Goal: Communication & Community: Share content

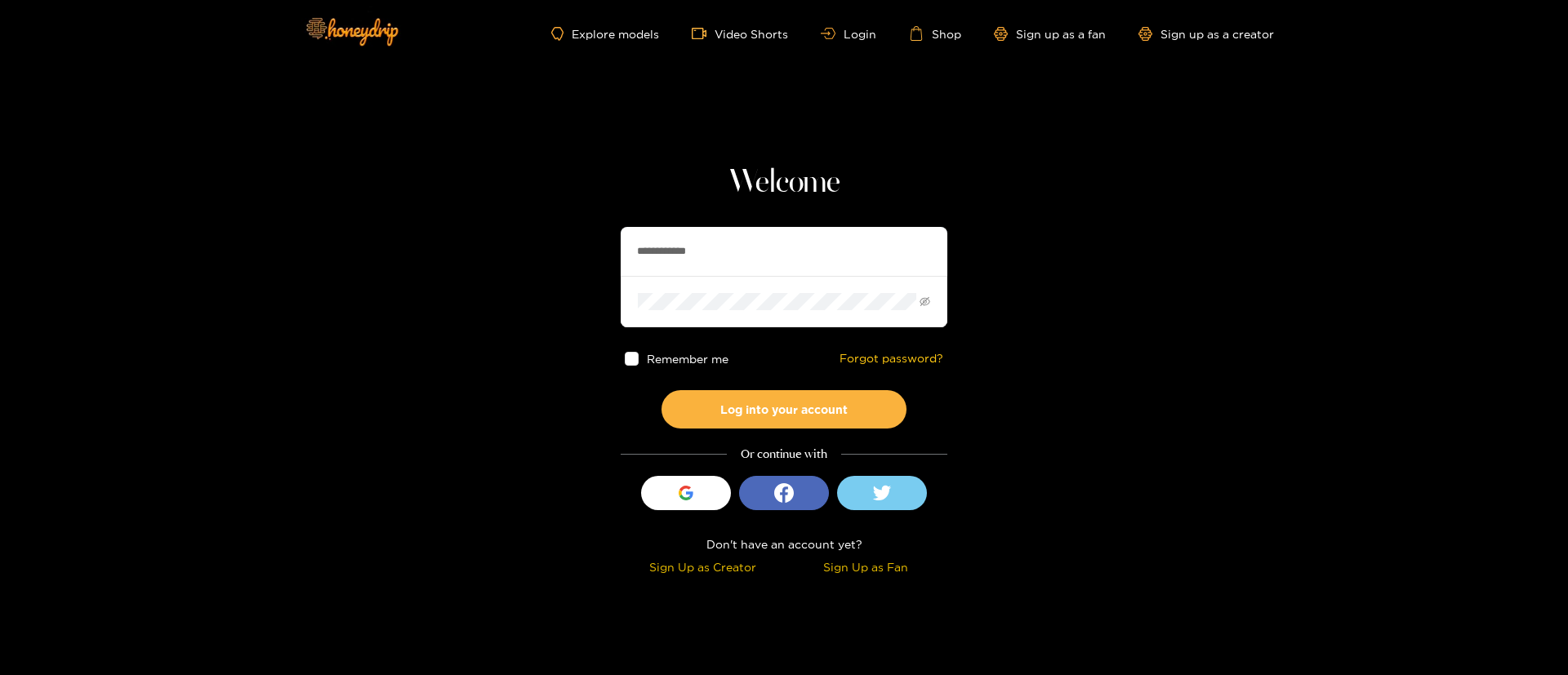
click at [760, 264] on input "**********" at bounding box center [784, 251] width 327 height 49
paste input "**********"
type input "**********"
click at [805, 416] on button "Log into your account" at bounding box center [784, 409] width 245 height 38
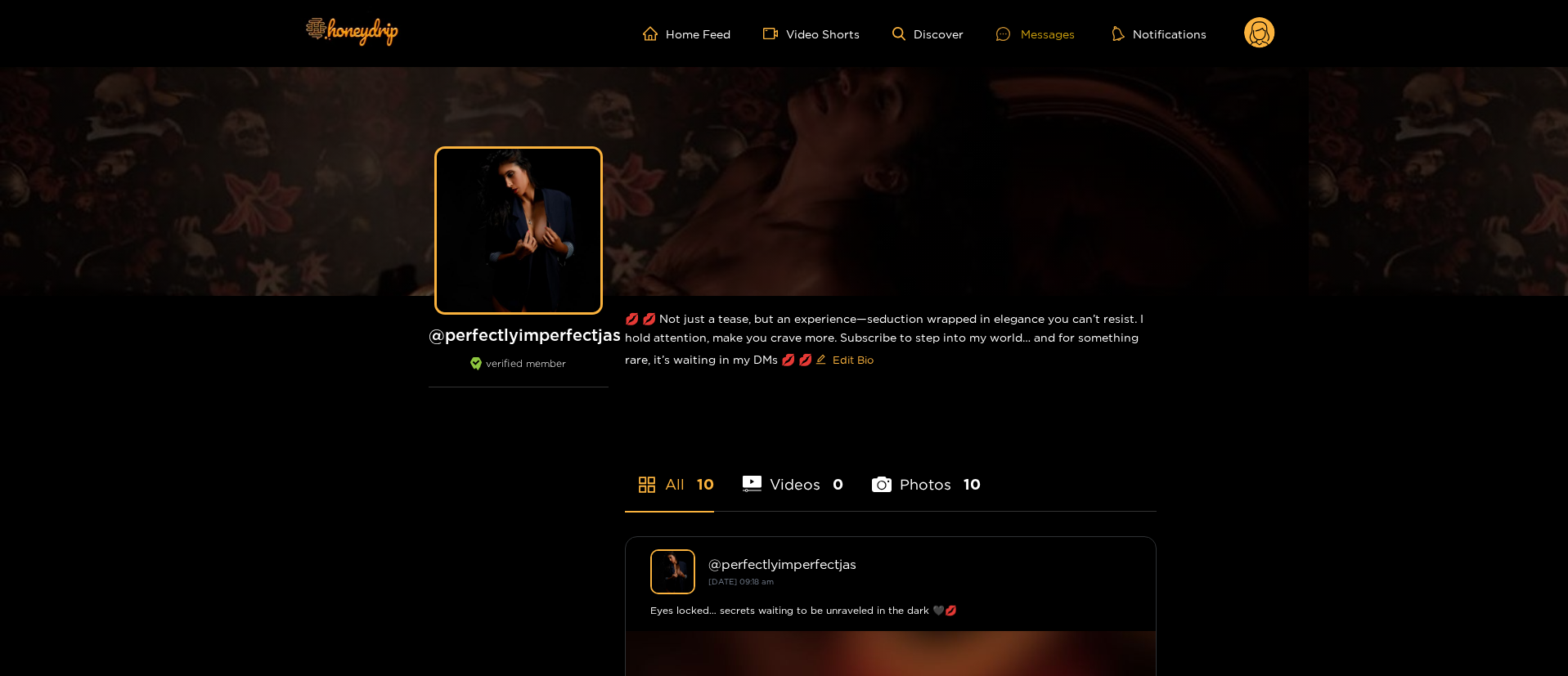
click at [1032, 34] on div "Messages" at bounding box center [1036, 34] width 78 height 19
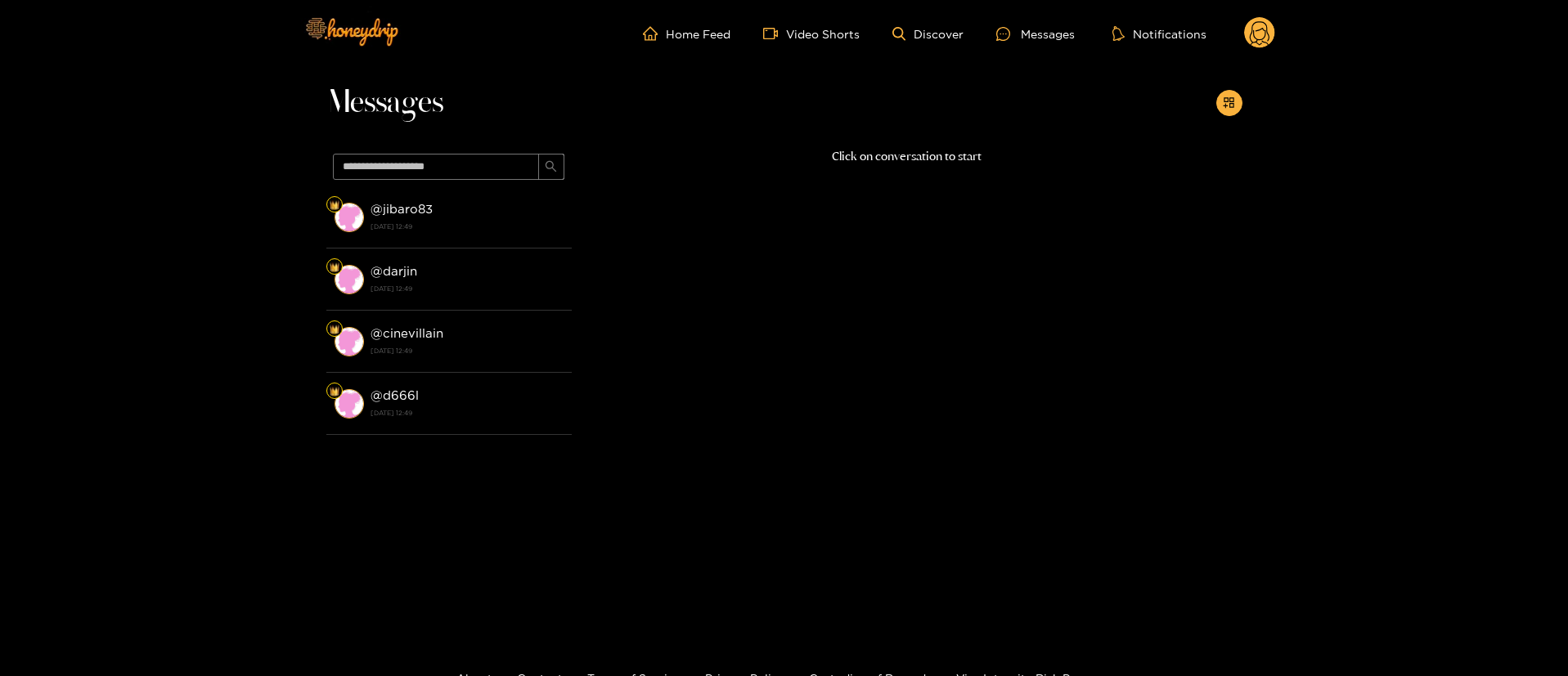
click at [1223, 90] on div at bounding box center [1229, 103] width 26 height 26
click at [1251, 39] on icon at bounding box center [1259, 36] width 20 height 29
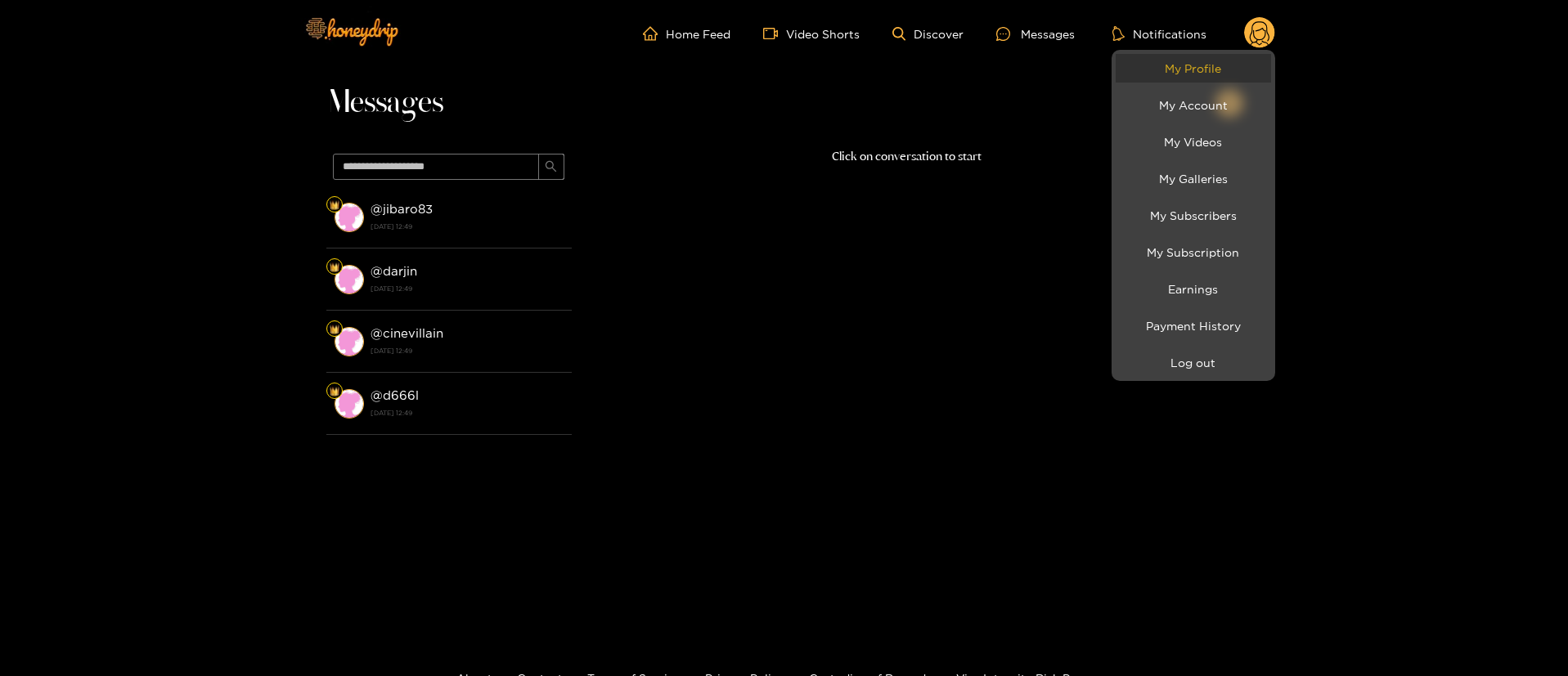
click at [1195, 56] on link "My Profile" at bounding box center [1193, 68] width 156 height 29
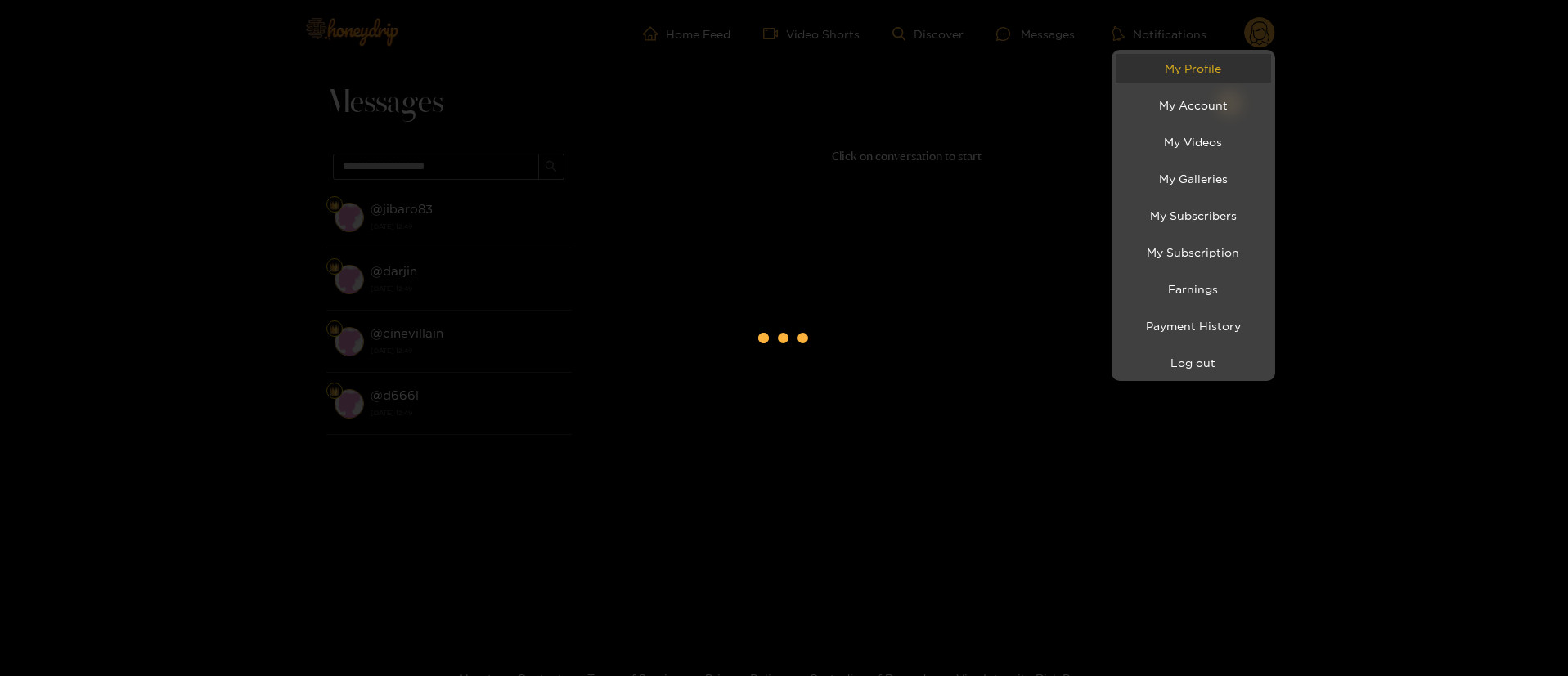
click at [1190, 74] on link "My Profile" at bounding box center [1193, 68] width 156 height 29
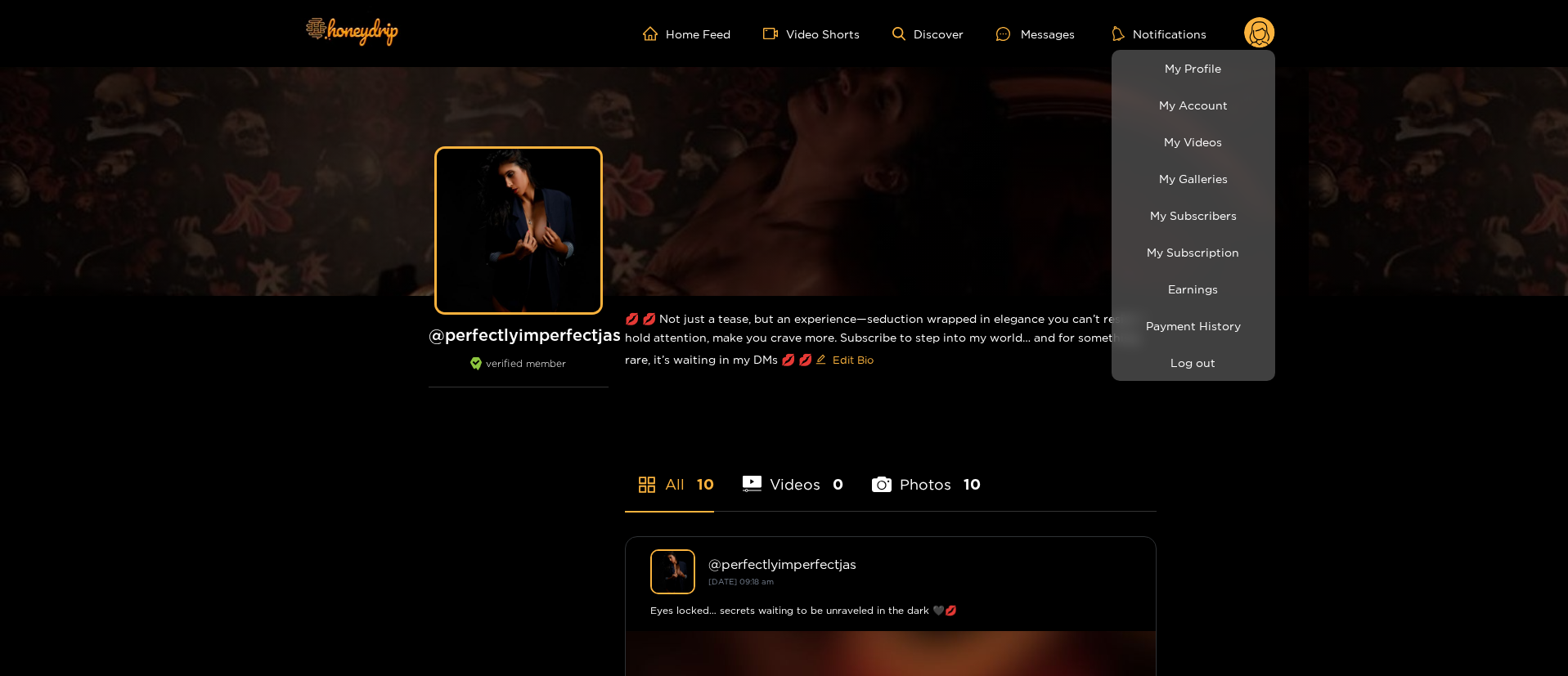
click at [1025, 26] on div at bounding box center [784, 338] width 1568 height 676
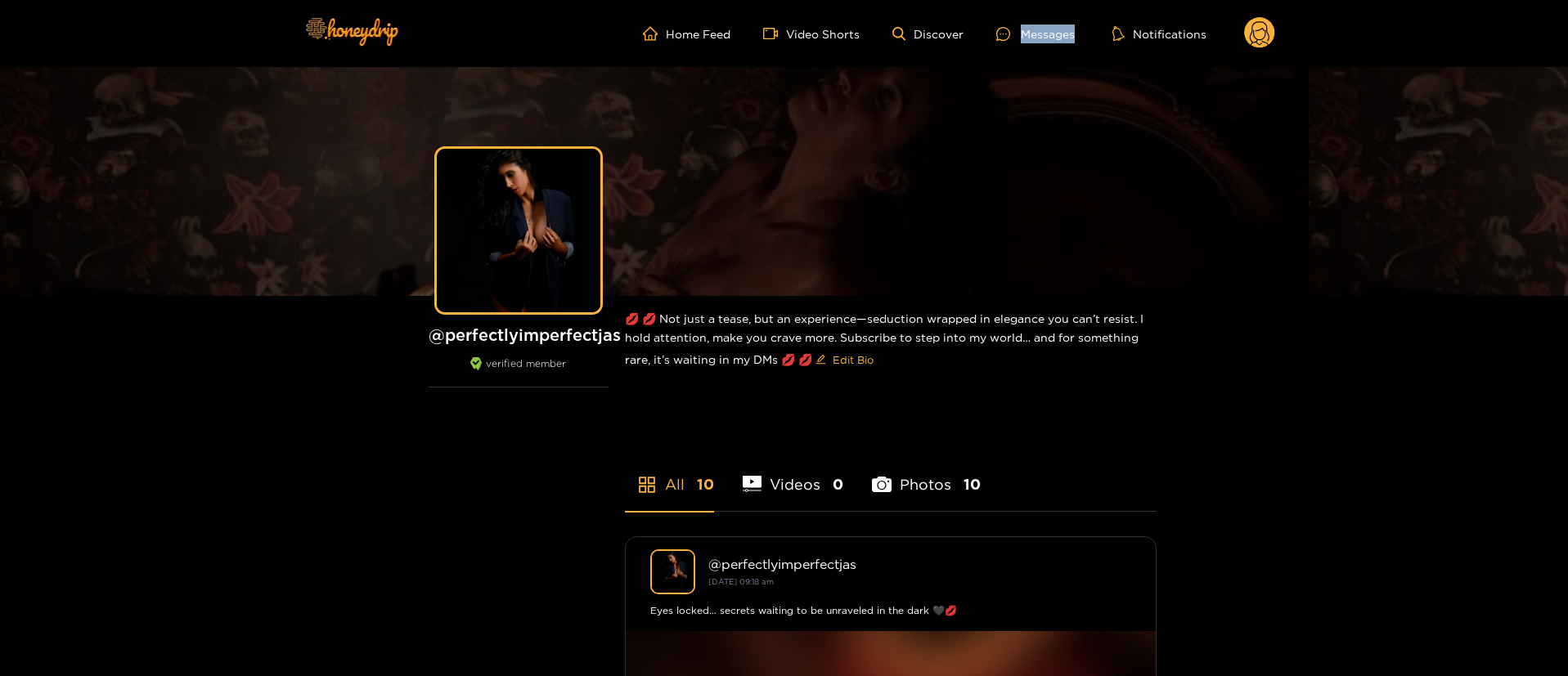
click at [1025, 26] on div "Messages" at bounding box center [1036, 34] width 78 height 19
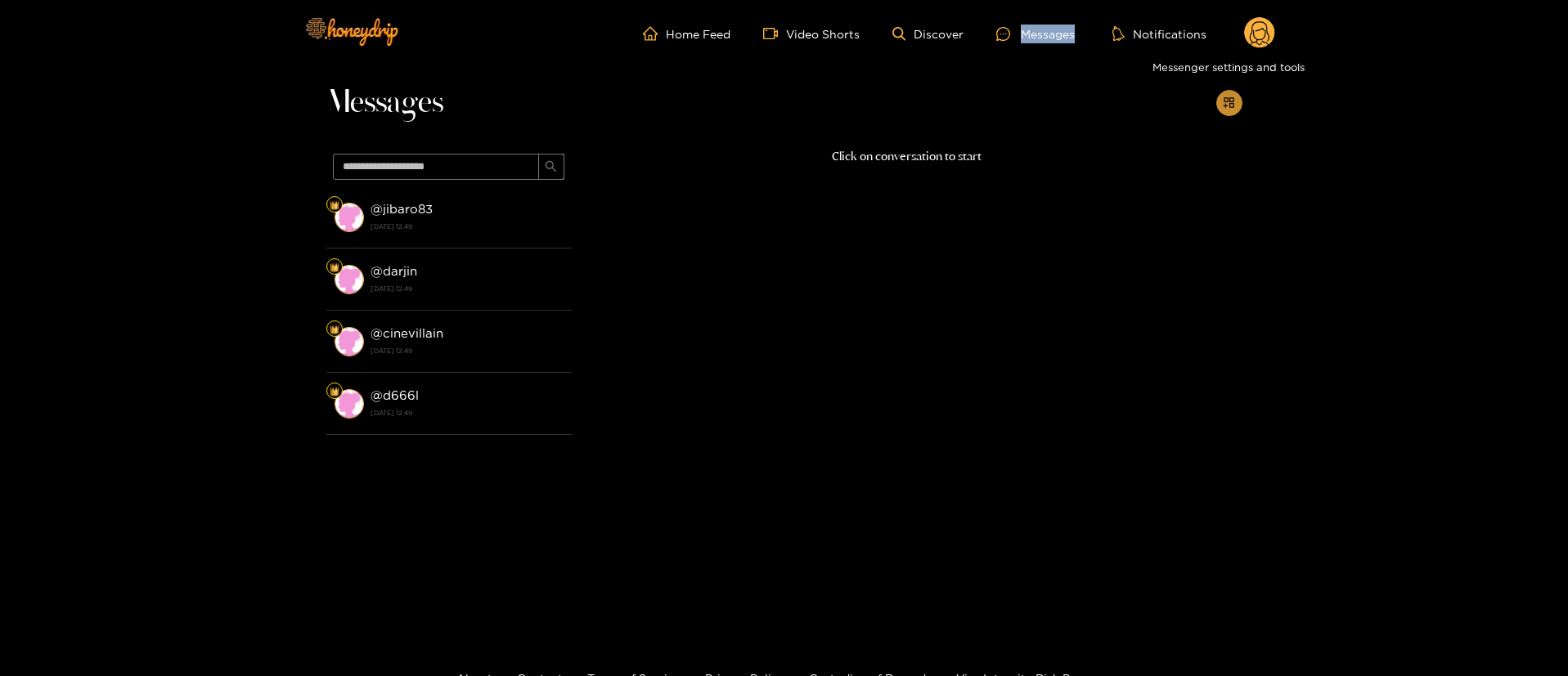
click at [1230, 101] on icon "appstore-add" at bounding box center [1229, 102] width 12 height 12
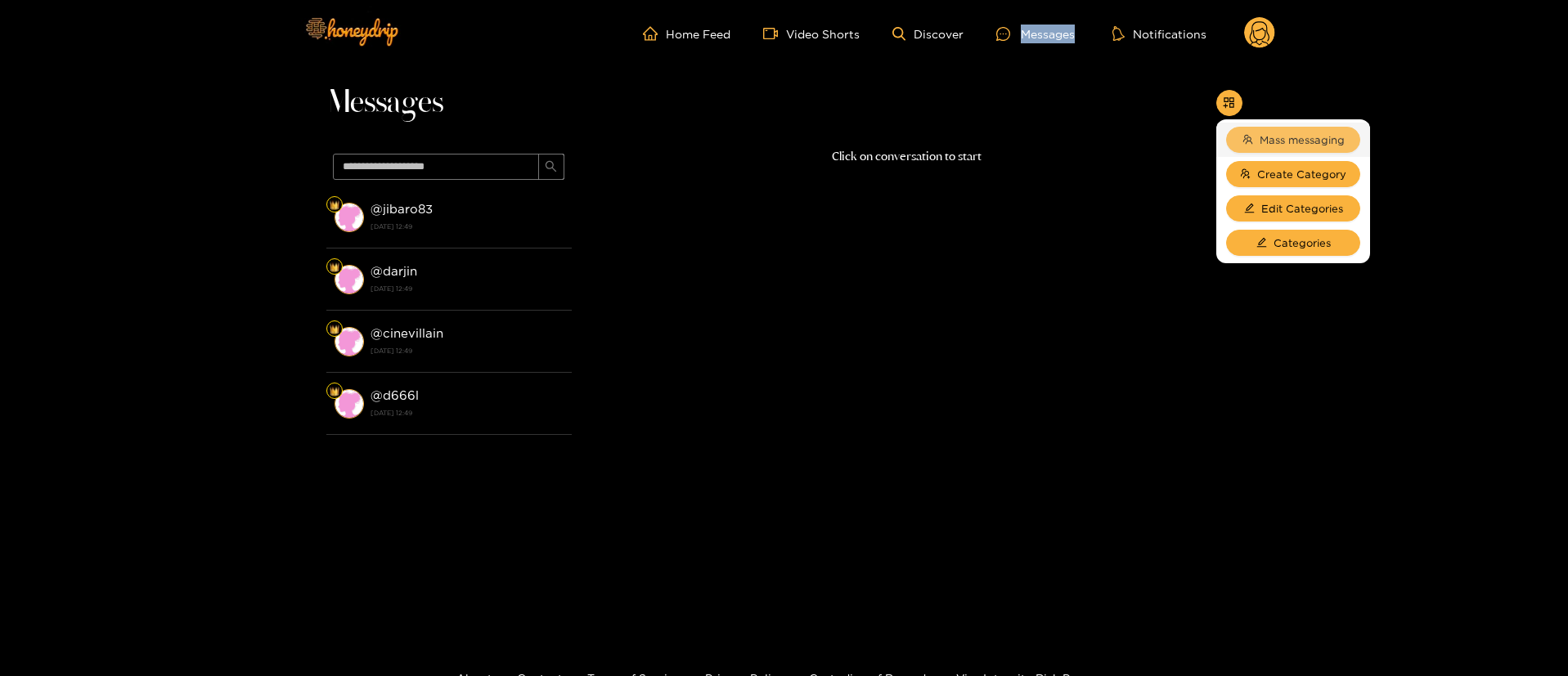
click at [1294, 138] on span "Mass messaging" at bounding box center [1302, 139] width 85 height 16
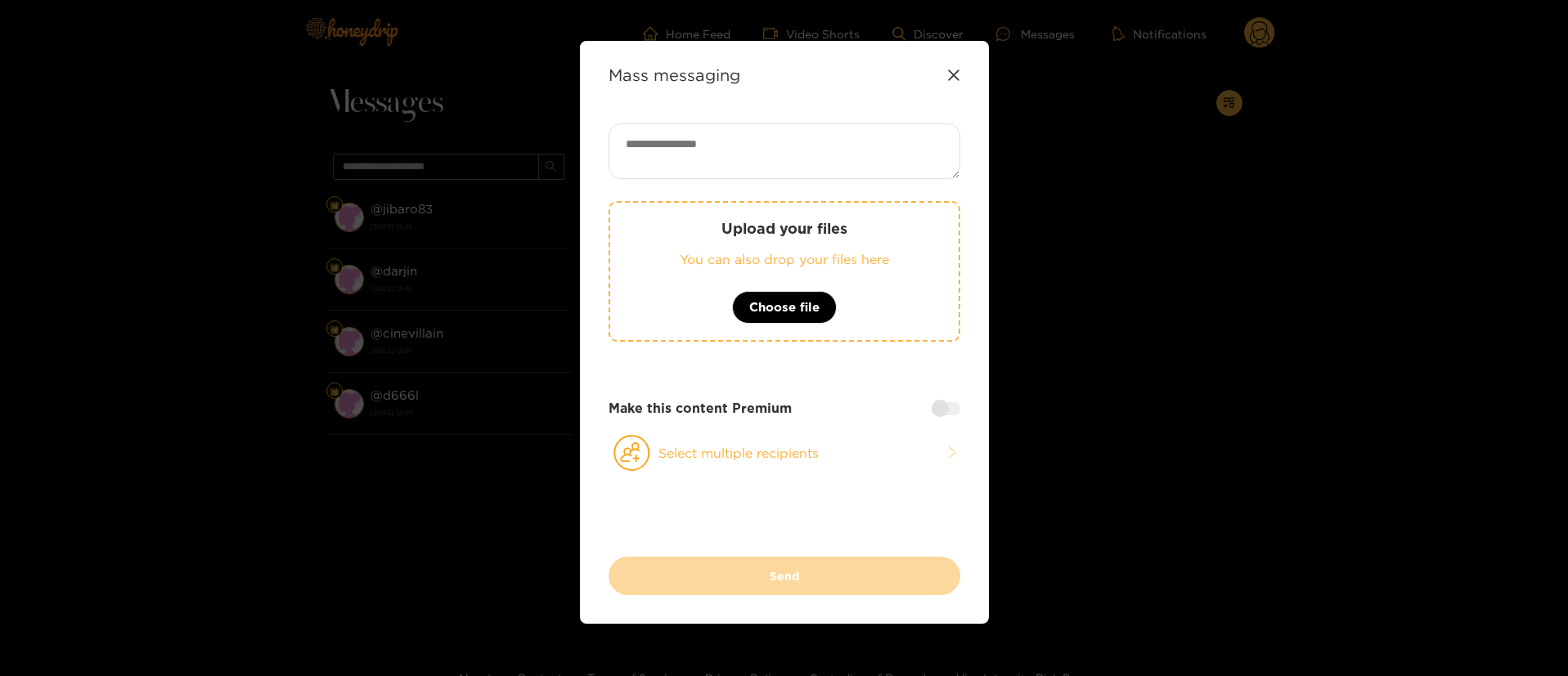
click at [788, 143] on textarea at bounding box center [785, 151] width 352 height 55
paste textarea "**********"
click at [786, 164] on textarea "**********" at bounding box center [785, 151] width 352 height 55
type textarea "**********"
click at [860, 456] on button "Select multiple recipients" at bounding box center [785, 453] width 352 height 37
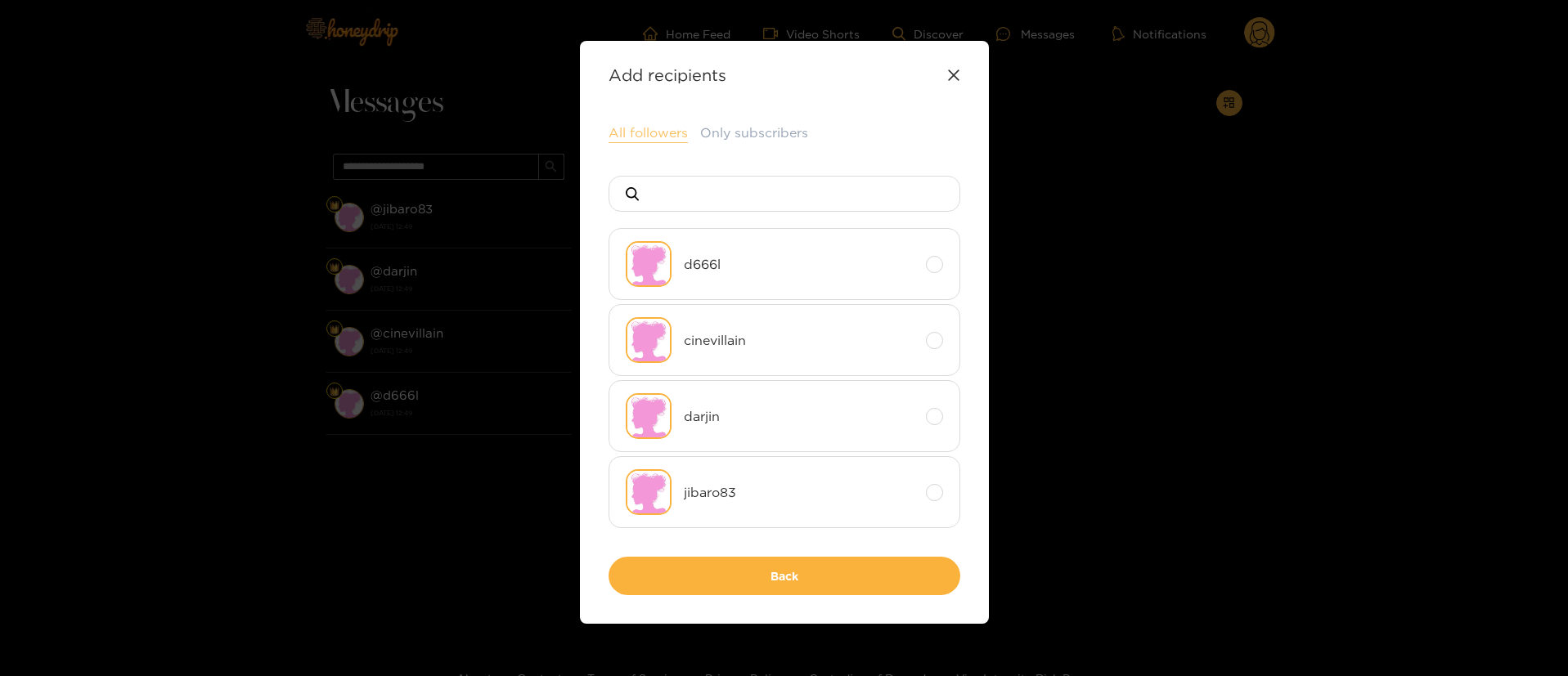
click at [670, 129] on button "All followers" at bounding box center [648, 133] width 79 height 20
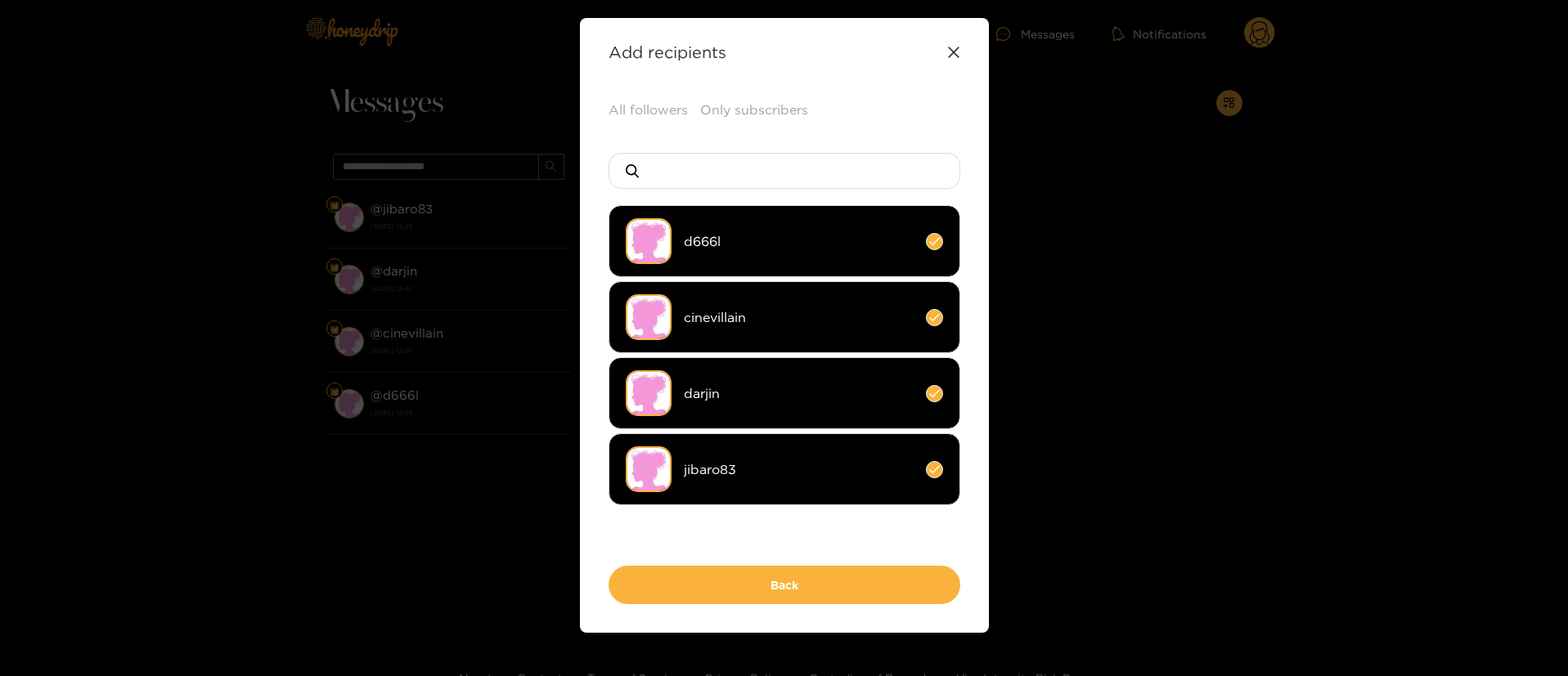
scroll to position [45, 0]
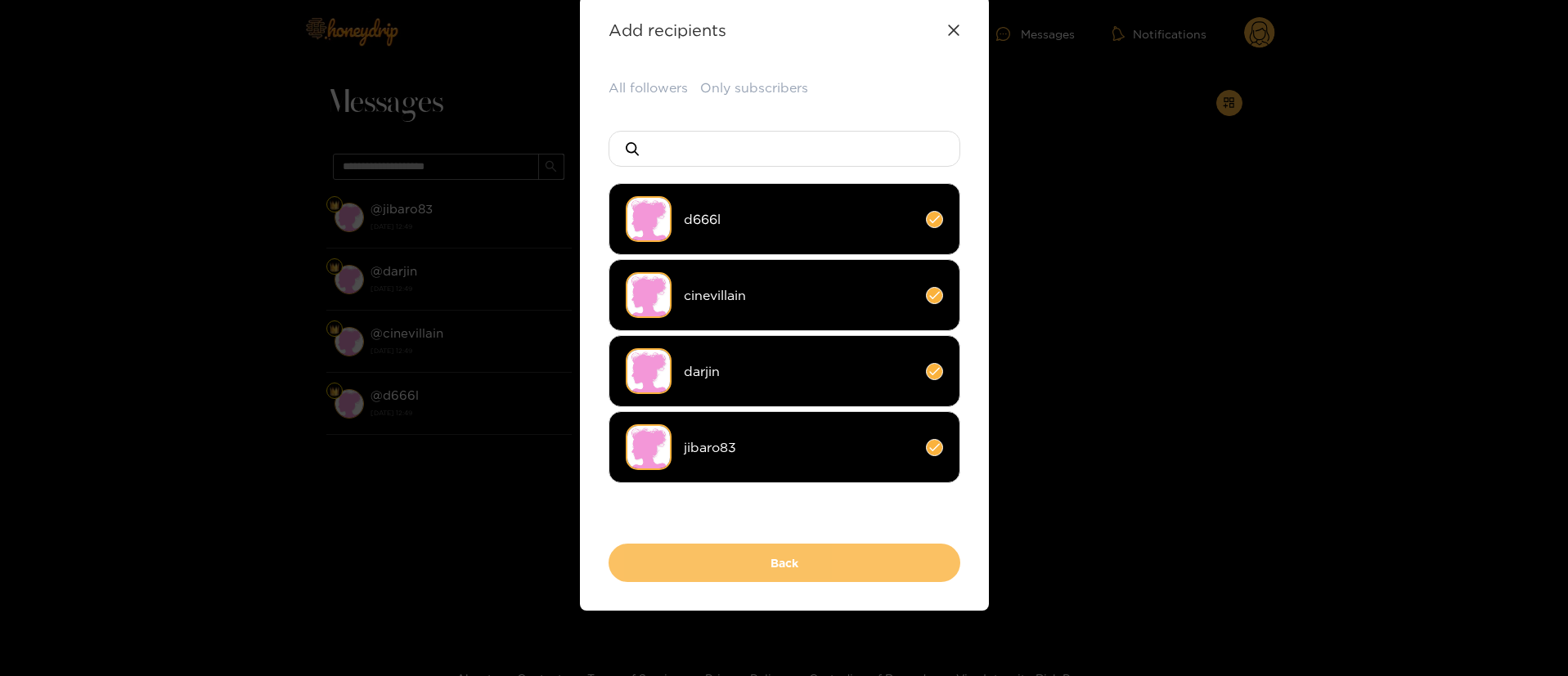
click at [812, 551] on button "Back" at bounding box center [785, 563] width 352 height 38
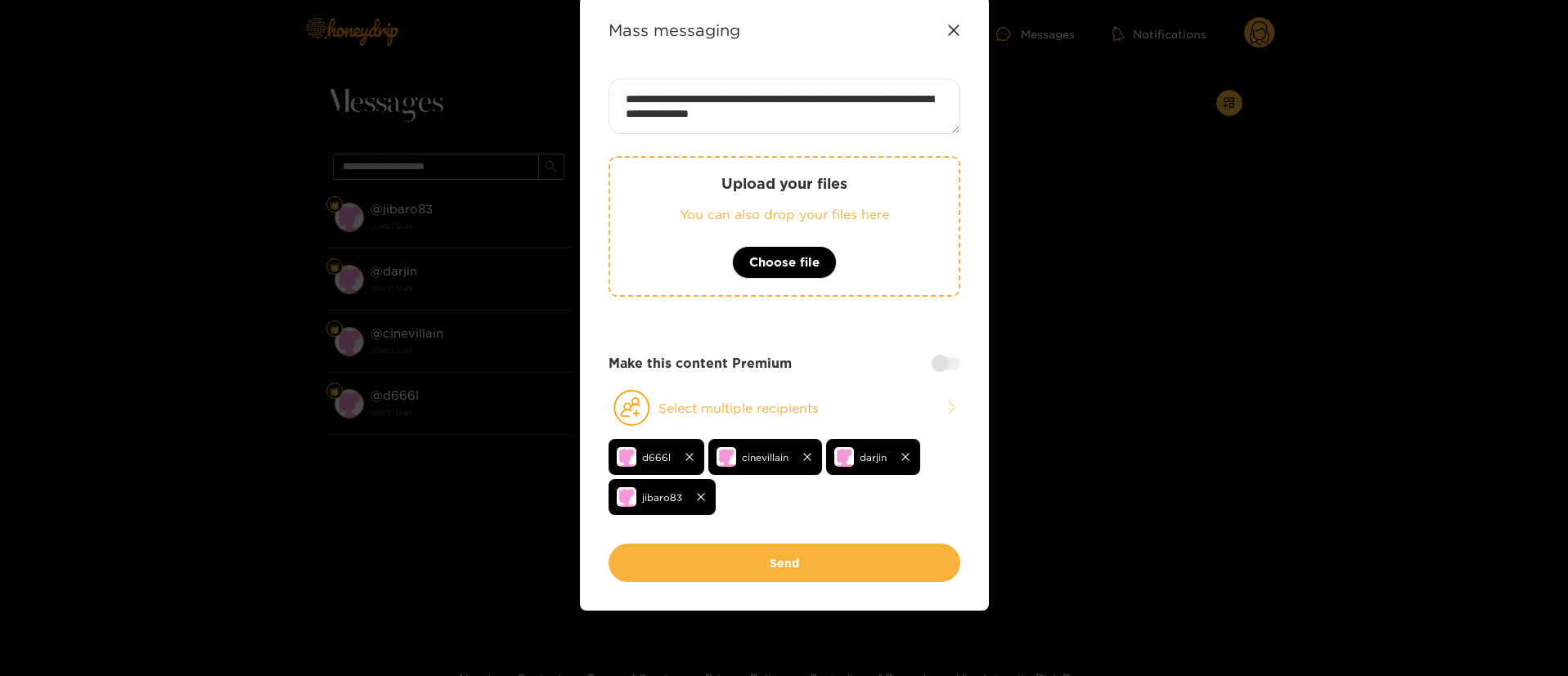
click at [943, 363] on div at bounding box center [946, 363] width 29 height 13
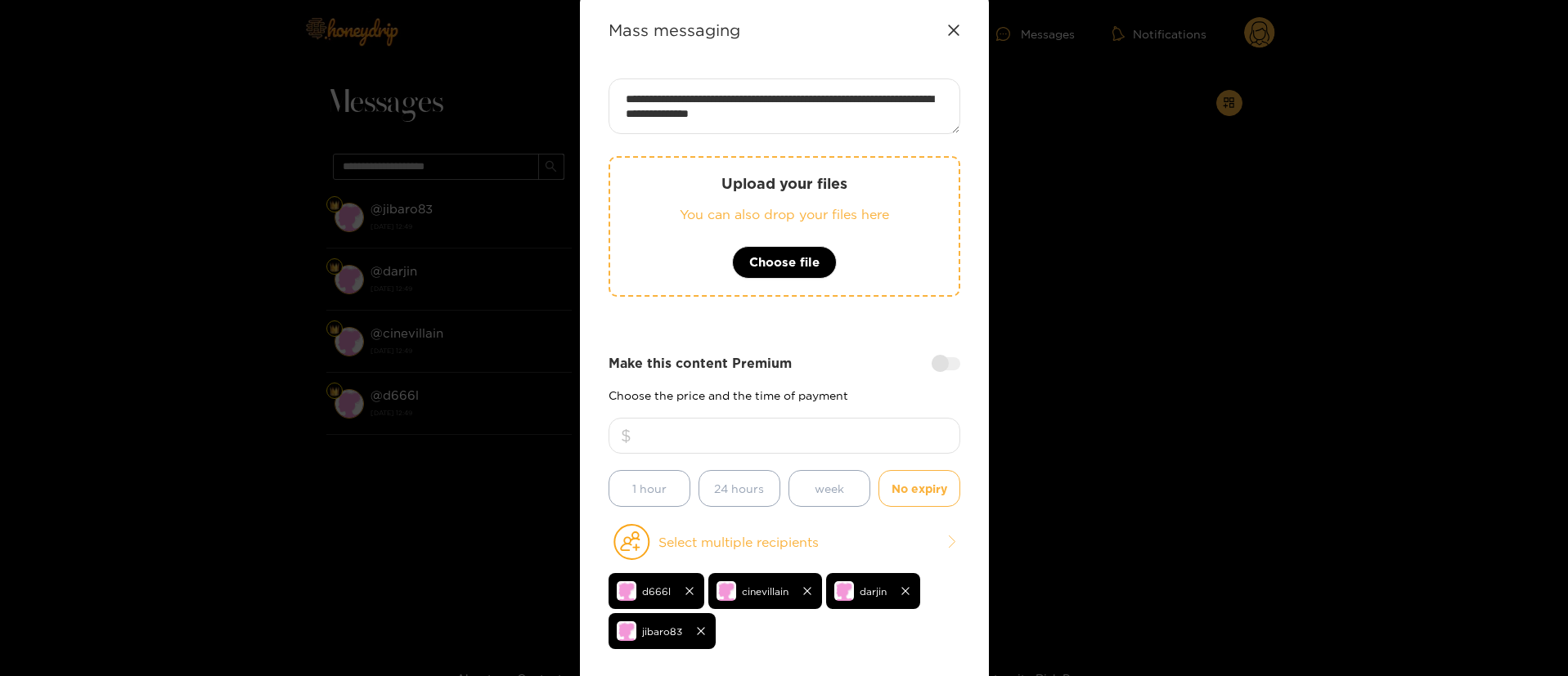
click at [883, 429] on input "number" at bounding box center [785, 436] width 352 height 36
type input "**"
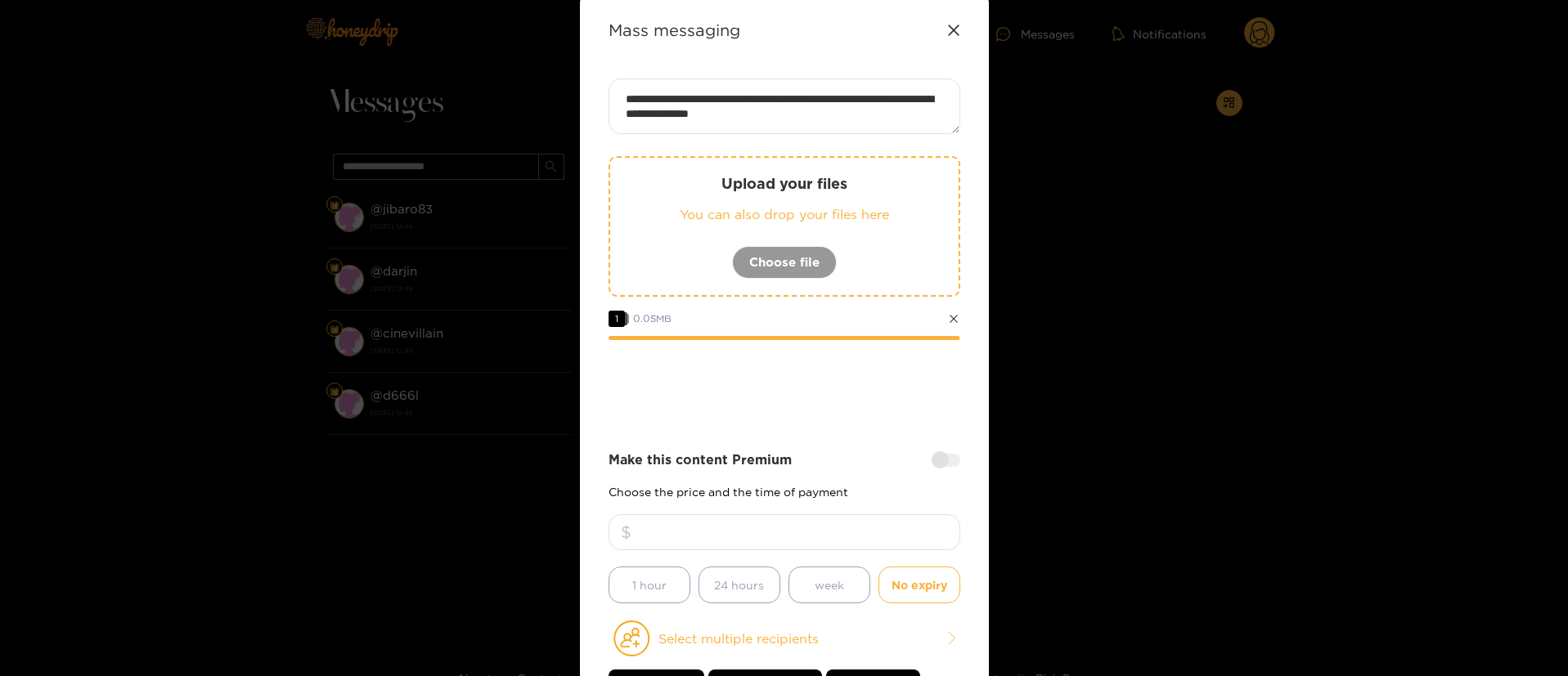
drag, startPoint x: 832, startPoint y: 435, endPoint x: 857, endPoint y: 432, distance: 25.2
click at [832, 436] on div "**********" at bounding box center [785, 426] width 352 height 696
click at [808, 395] on div at bounding box center [785, 385] width 352 height 65
click at [842, 399] on div at bounding box center [785, 385] width 352 height 65
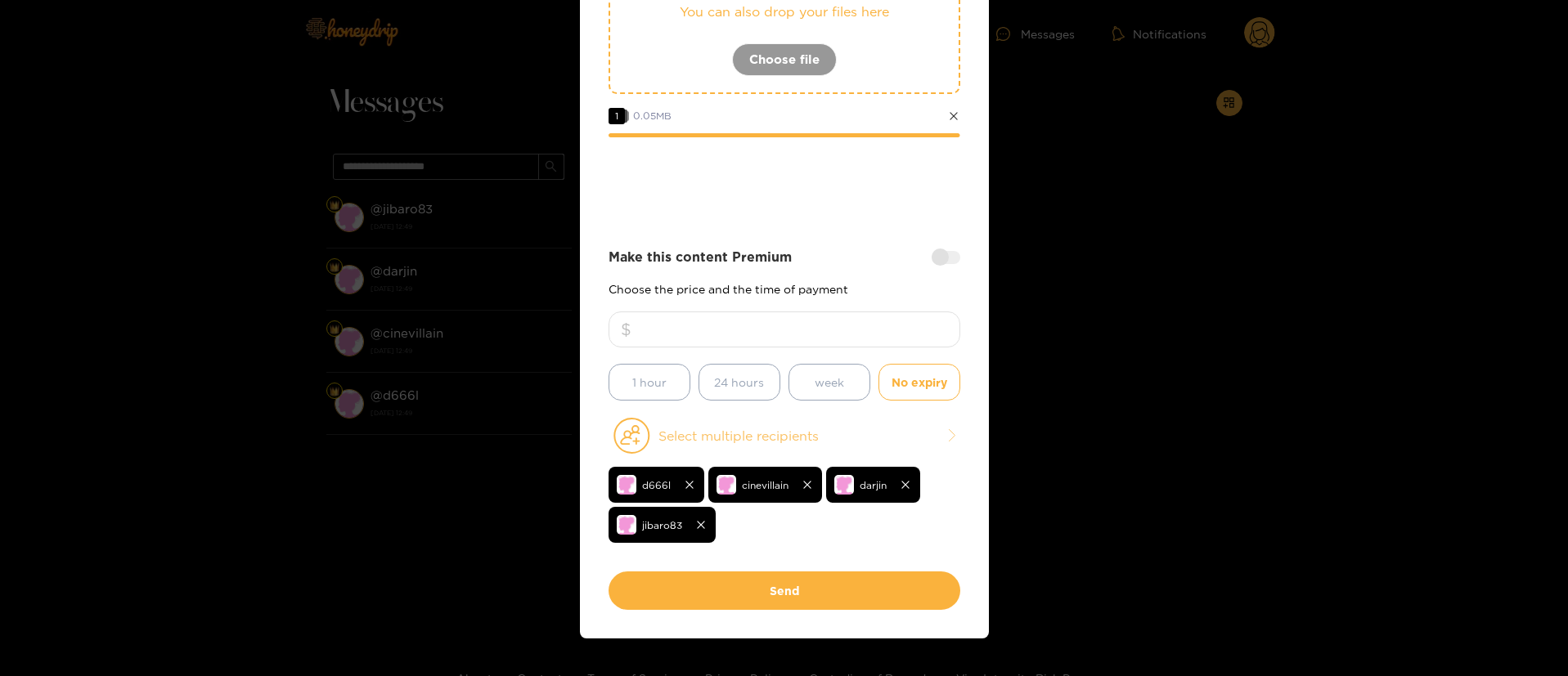
scroll to position [276, 0]
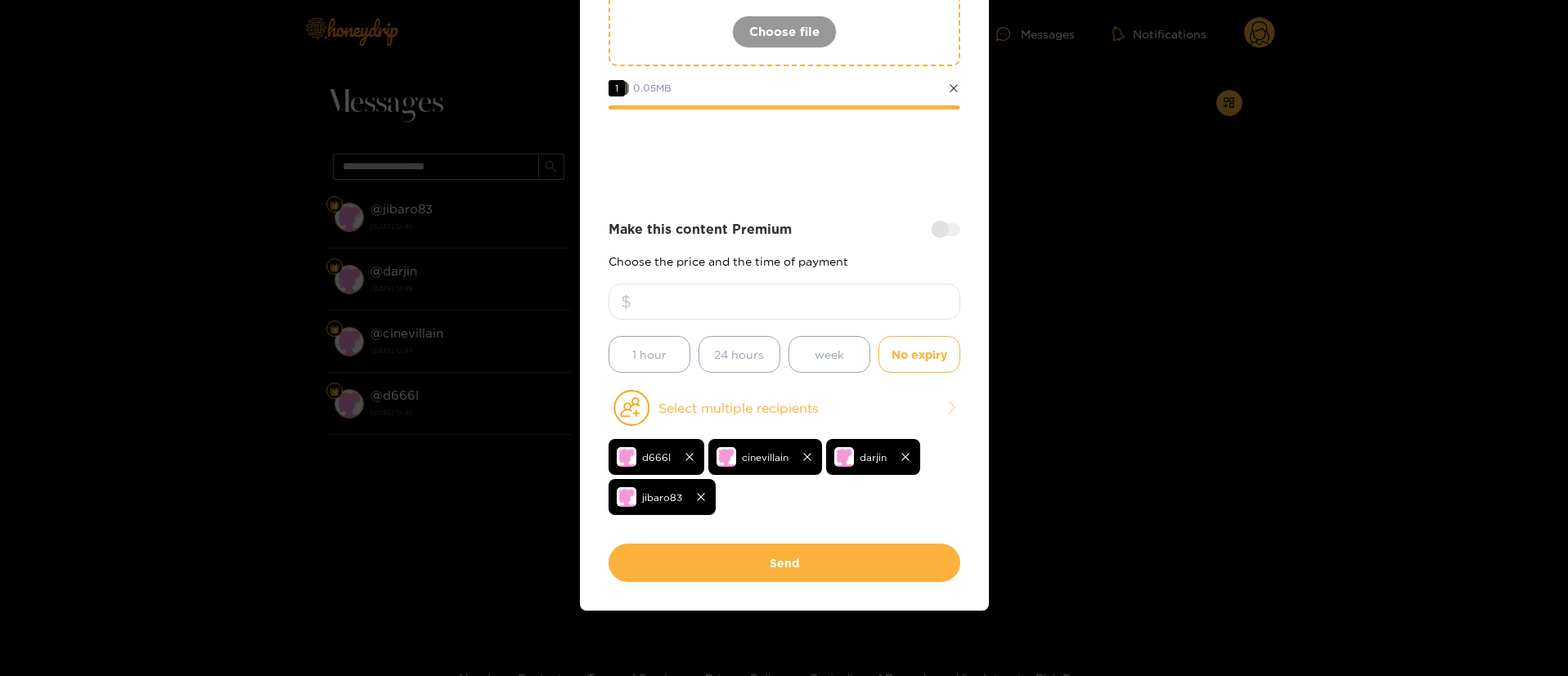
click at [869, 161] on div at bounding box center [785, 154] width 352 height 65
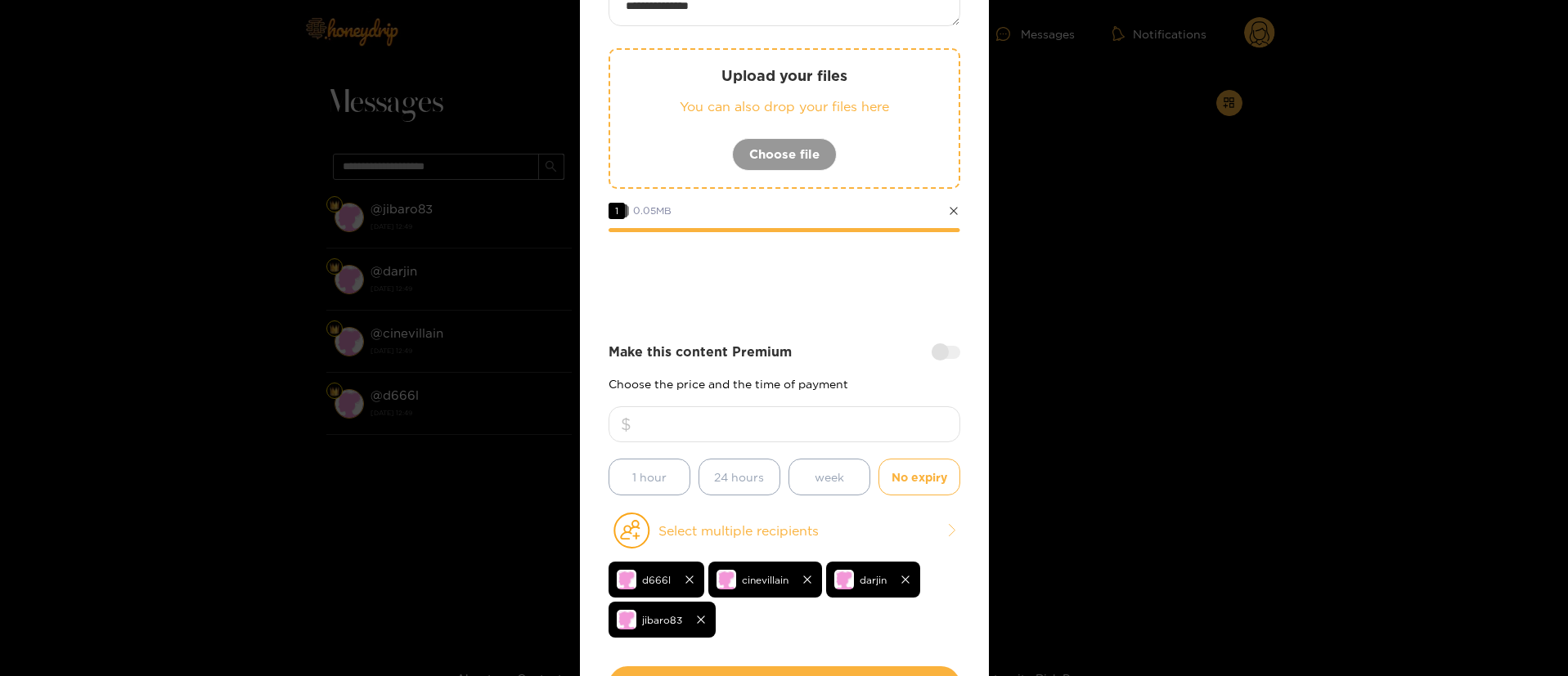
click at [775, 332] on div "**********" at bounding box center [785, 318] width 352 height 696
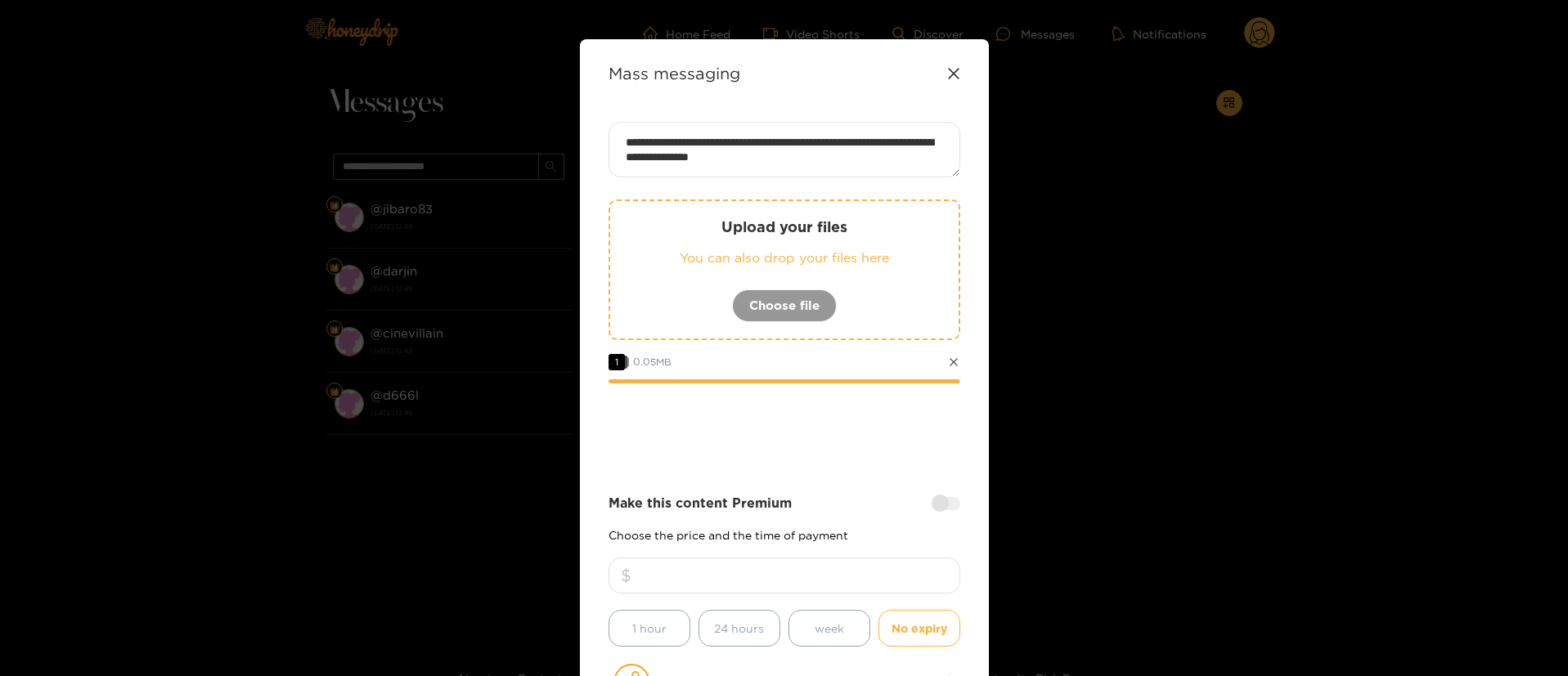
scroll to position [0, 0]
click at [836, 436] on div at bounding box center [785, 429] width 352 height 65
click at [835, 436] on div at bounding box center [785, 429] width 352 height 65
click at [798, 408] on div at bounding box center [785, 429] width 352 height 65
click at [830, 427] on div at bounding box center [785, 429] width 352 height 65
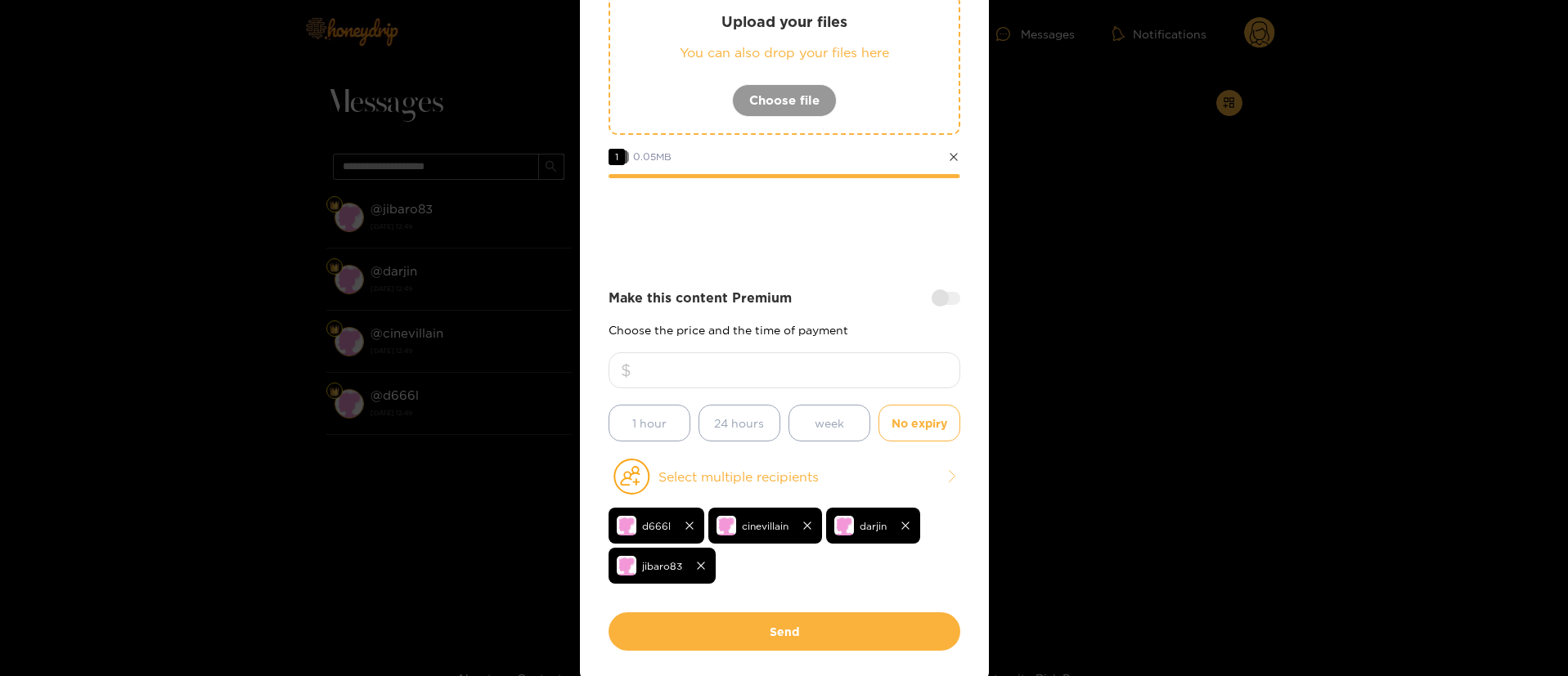
scroll to position [246, 0]
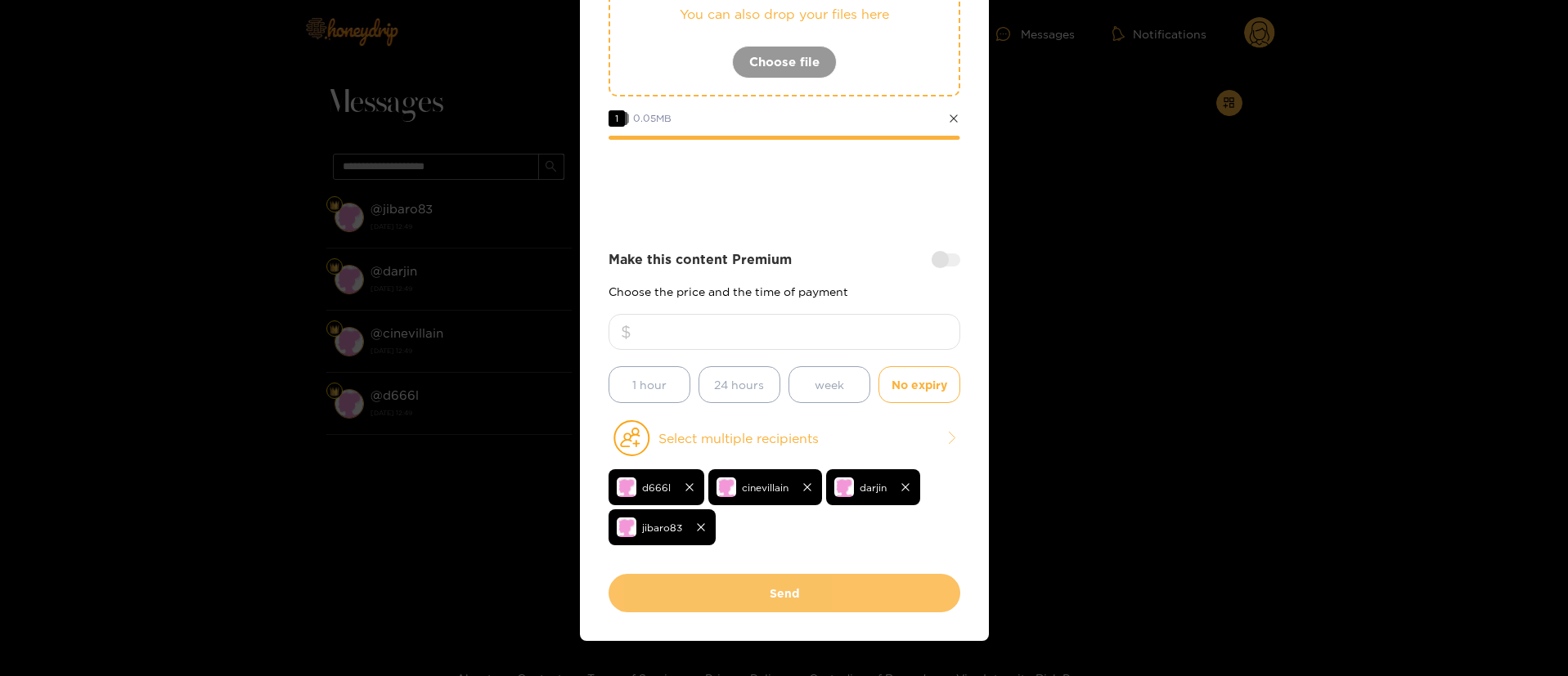
click at [809, 606] on button "Send" at bounding box center [785, 593] width 352 height 38
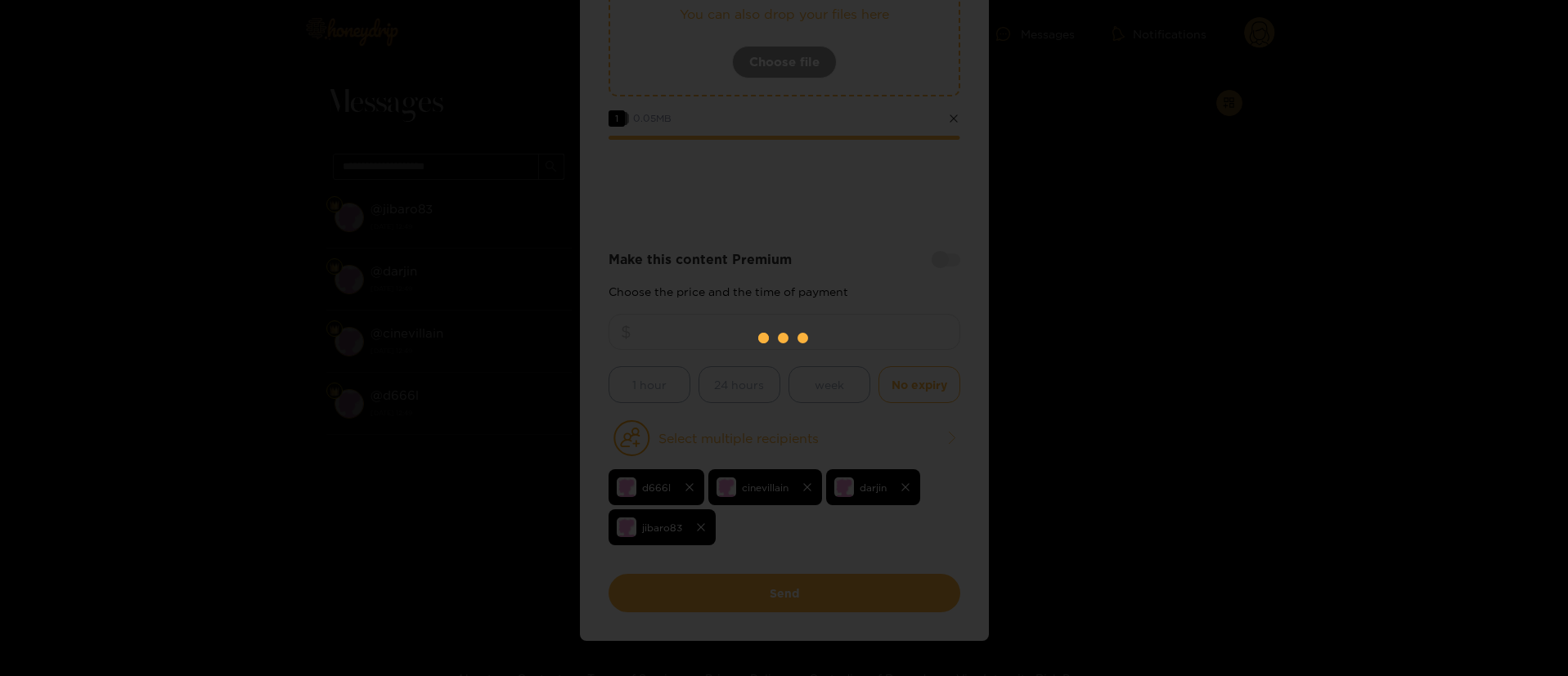
scroll to position [99, 0]
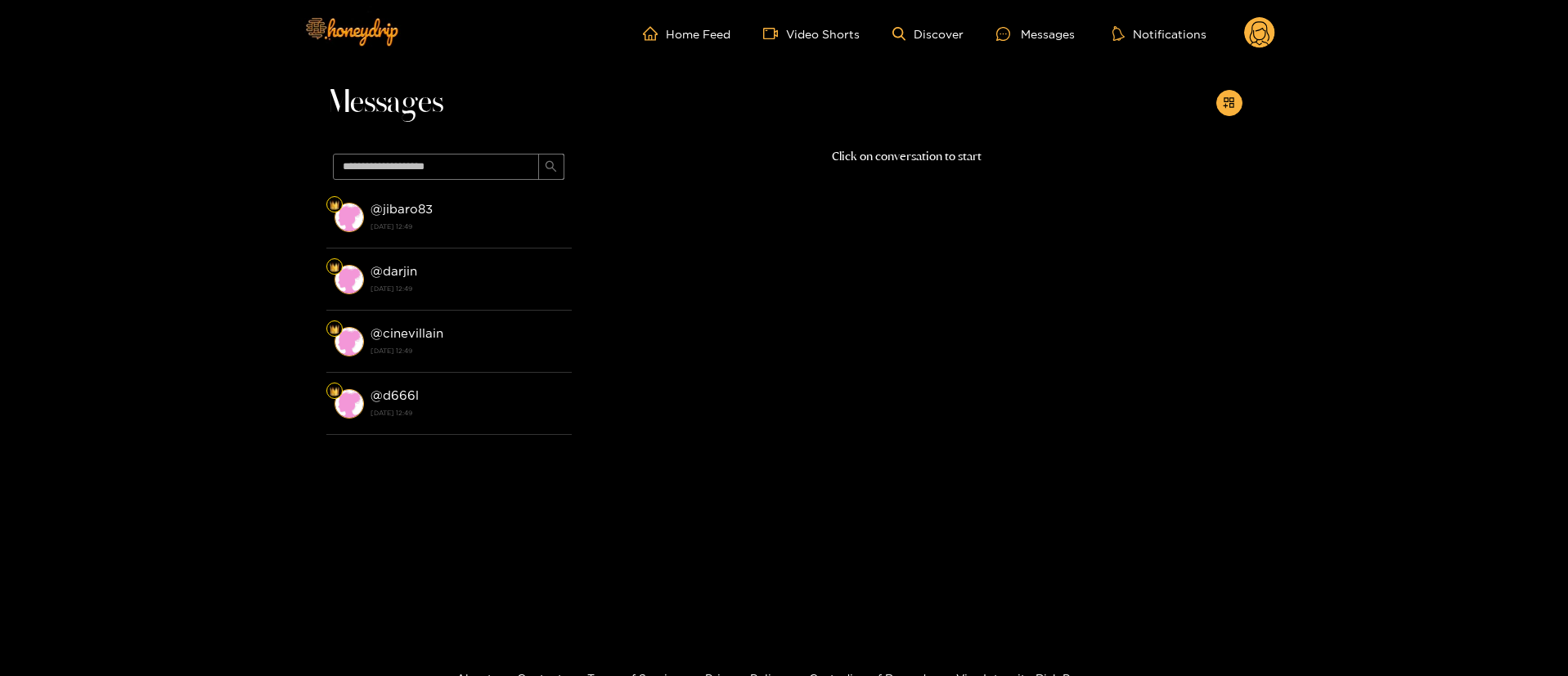
click at [1276, 32] on header "Home Feed Video Shorts Discover Messages Notifications 0 videos discover messag…" at bounding box center [784, 33] width 1568 height 67
click at [1247, 58] on div "Home Feed Video Shorts Discover Messages Notifications 0 videos discover messag…" at bounding box center [784, 33] width 981 height 67
click at [1254, 50] on div "Home Feed Video Shorts Discover Messages Notifications 0 videos discover messag…" at bounding box center [784, 33] width 981 height 67
click at [1256, 45] on circle at bounding box center [1259, 32] width 31 height 31
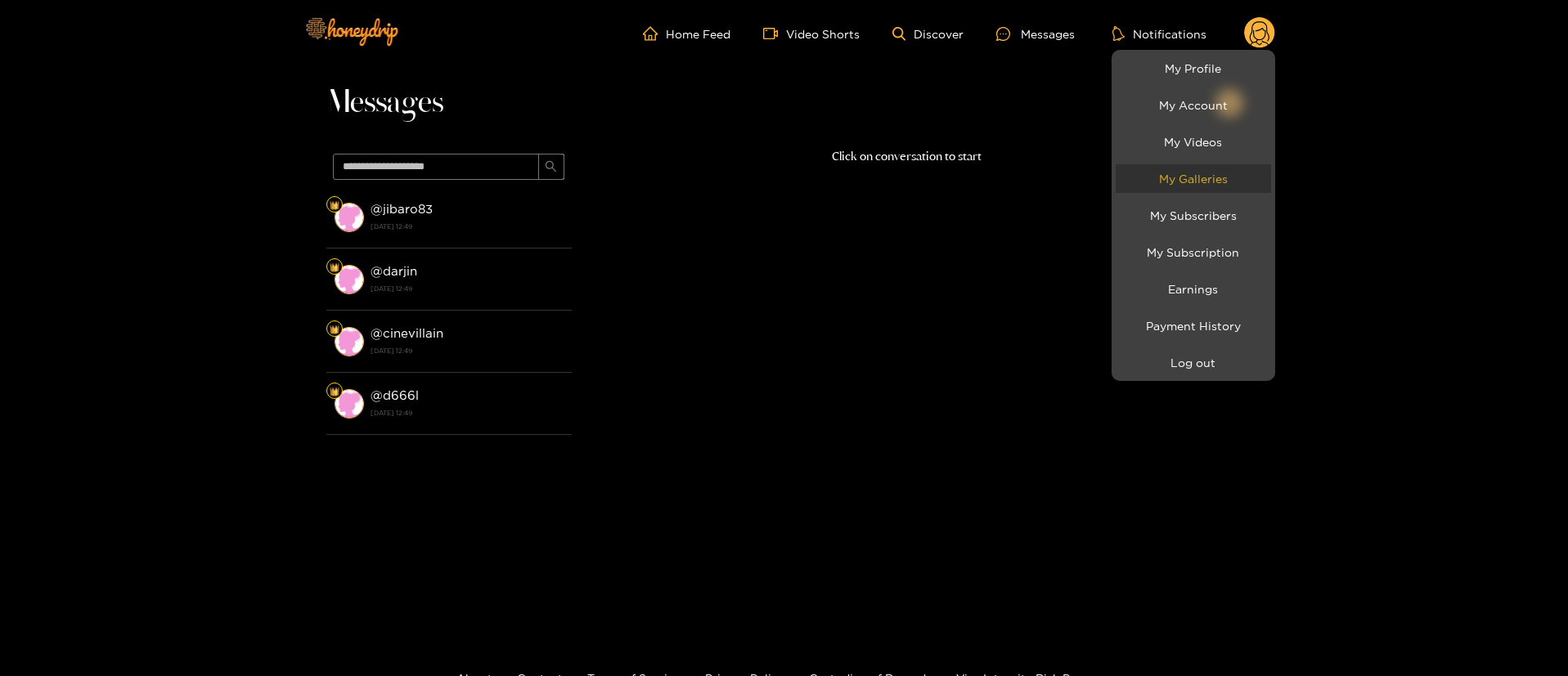
click at [1235, 190] on link "My Galleries" at bounding box center [1193, 179] width 156 height 29
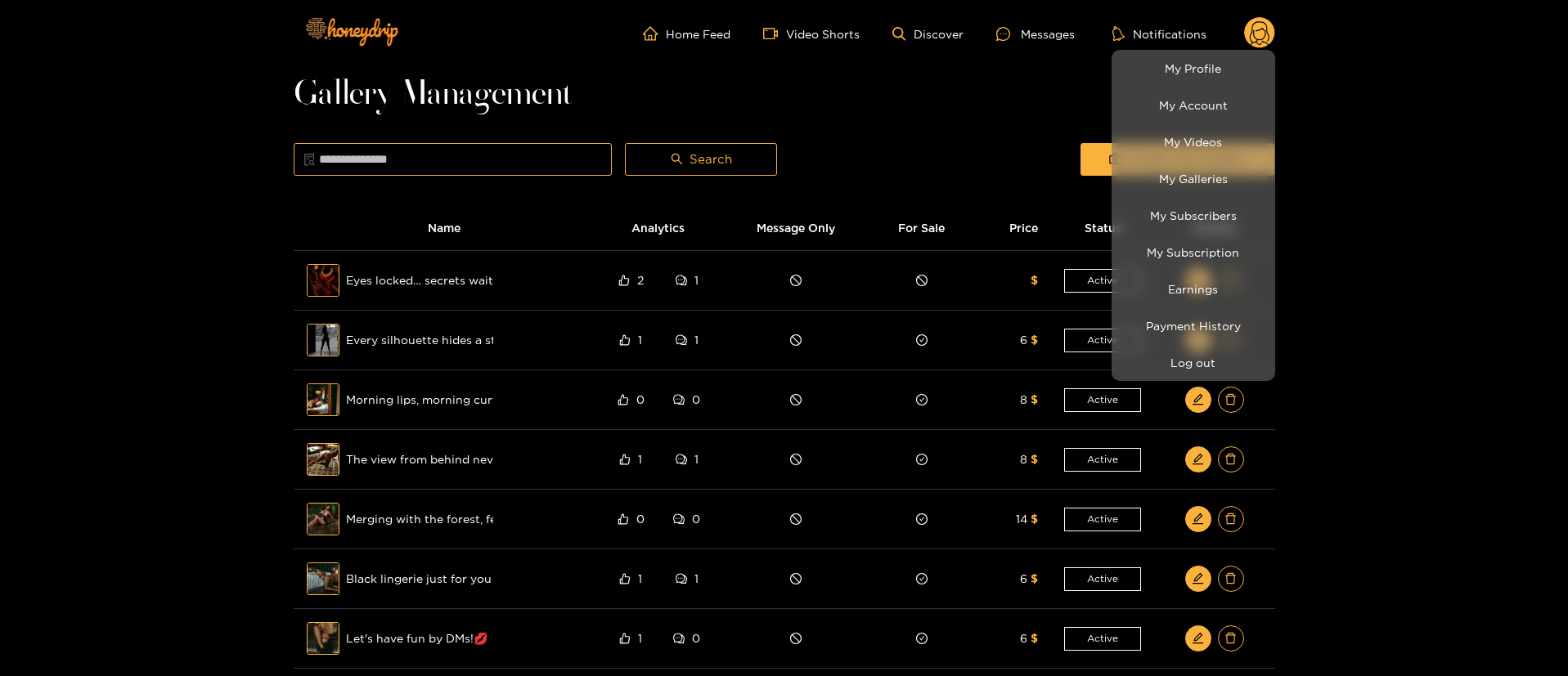
click at [951, 79] on div at bounding box center [784, 338] width 1568 height 676
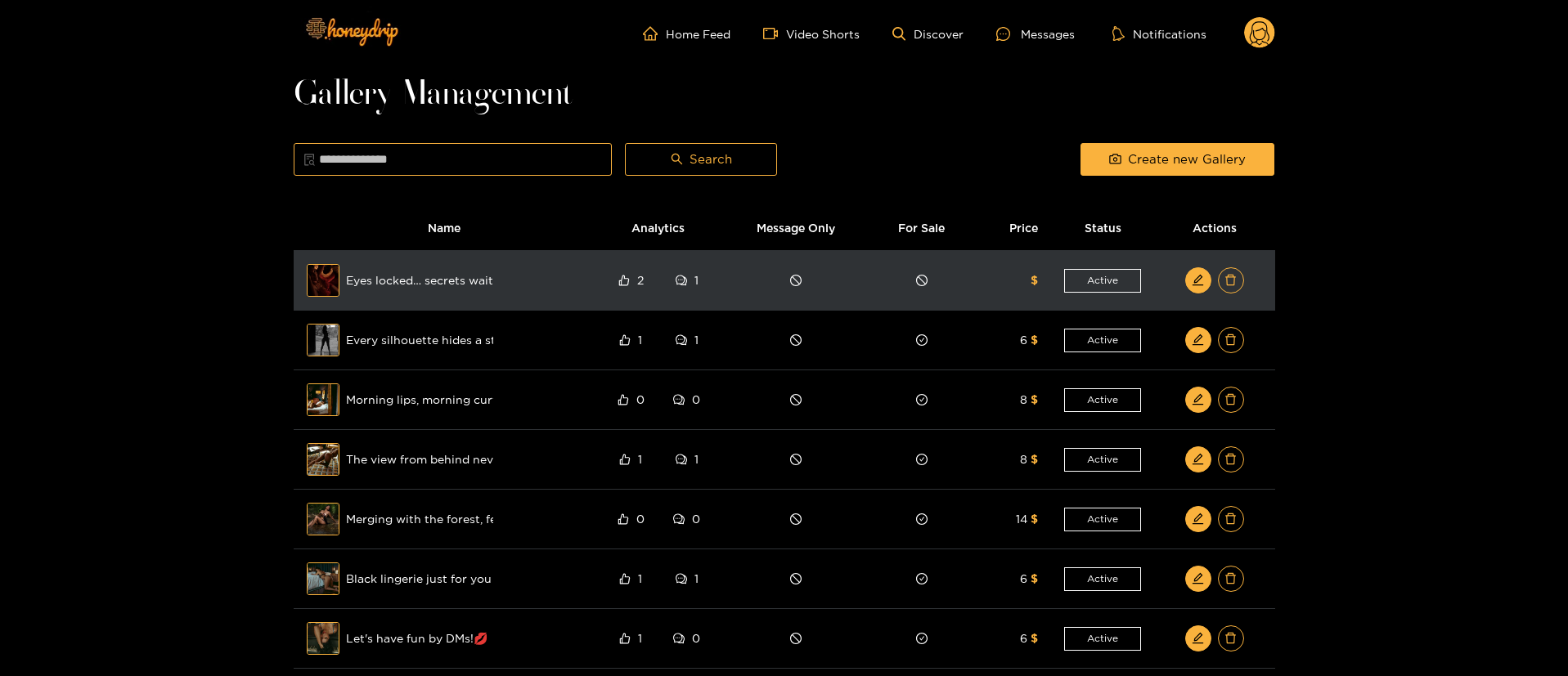
click at [418, 279] on span "Eyes locked… secrets waiting to be unraveled in the dark 🖤💋" at bounding box center [419, 280] width 147 height 18
click at [304, 283] on td "Preview Eyes locked… secrets waiting to be unraveled in the dark 🖤💋" at bounding box center [445, 281] width 303 height 60
click at [319, 284] on div "Preview" at bounding box center [322, 281] width 59 height 48
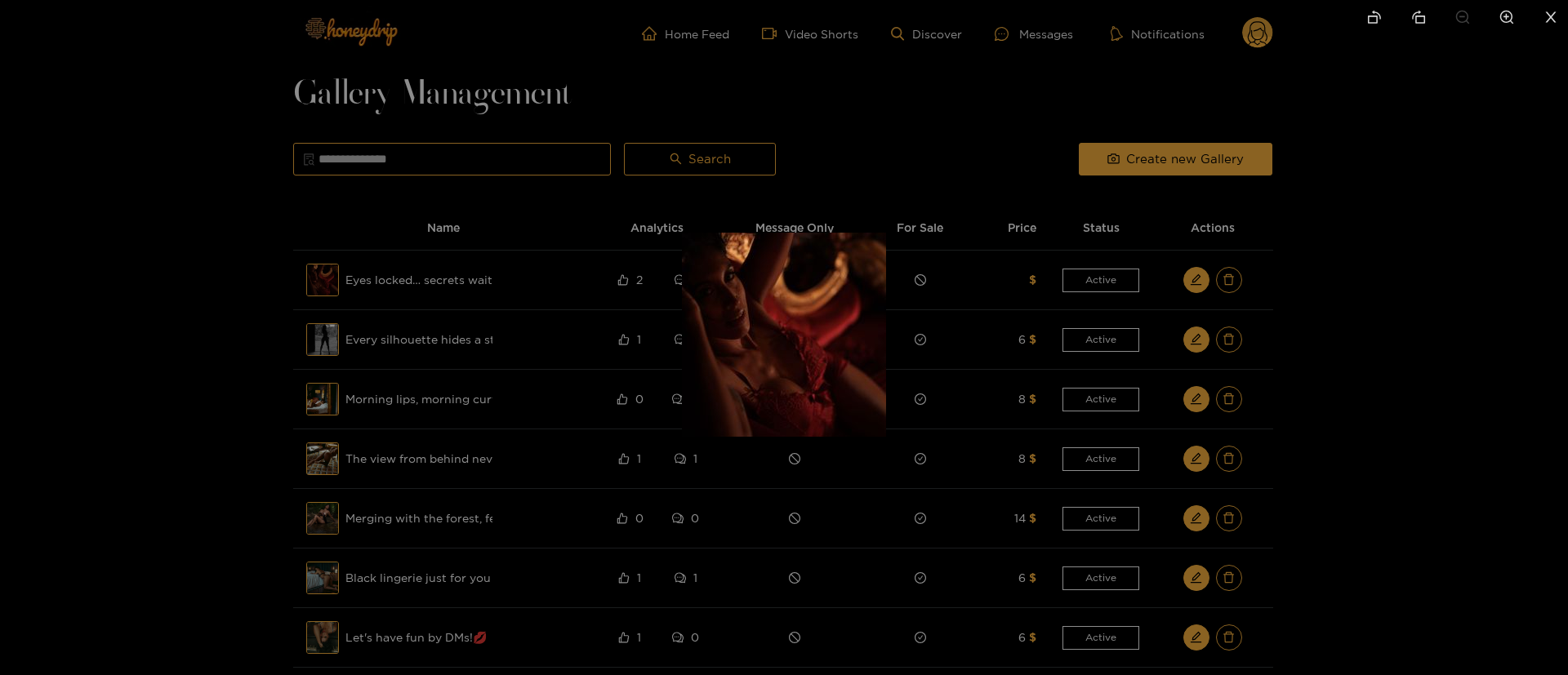
drag, startPoint x: 1486, startPoint y: 212, endPoint x: 1386, endPoint y: 98, distance: 151.6
click at [1469, 179] on div at bounding box center [784, 337] width 1568 height 675
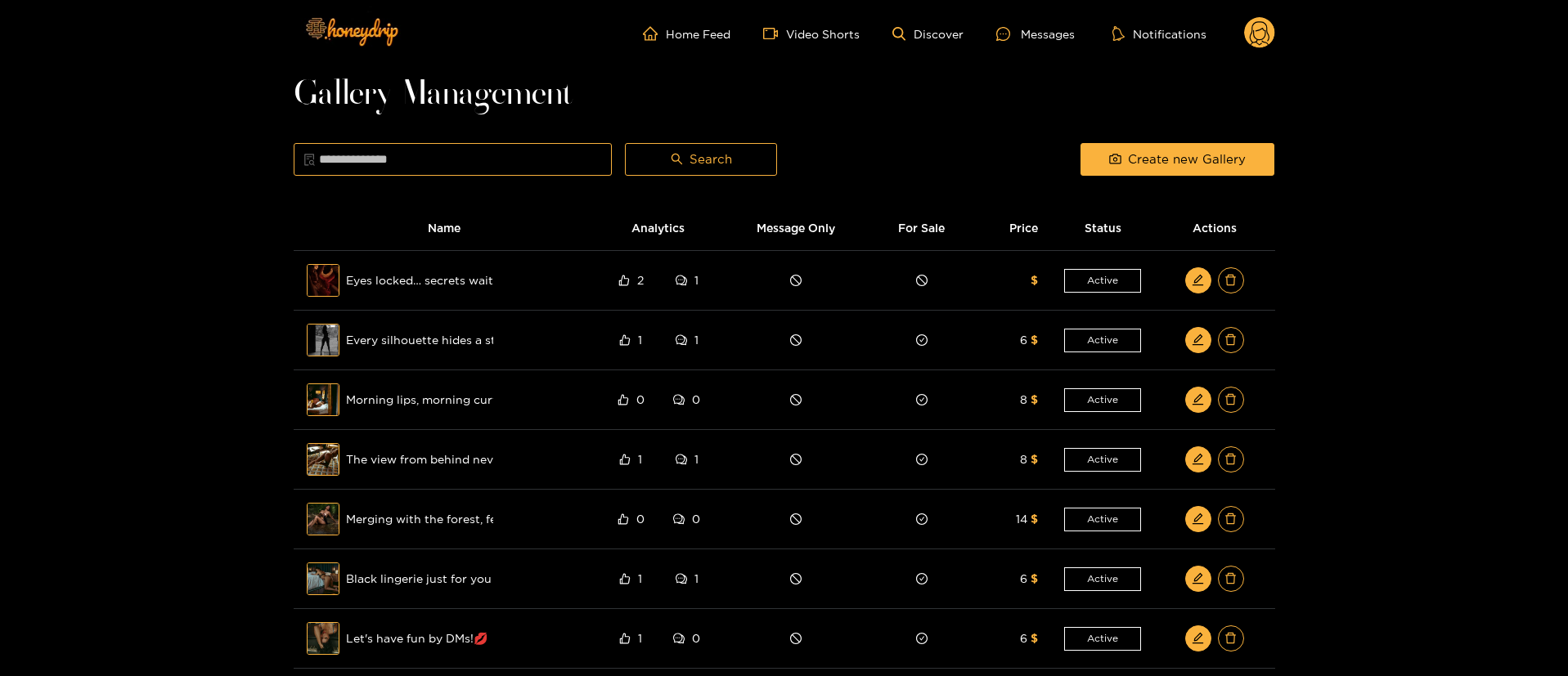
click at [1269, 39] on icon at bounding box center [1259, 36] width 20 height 29
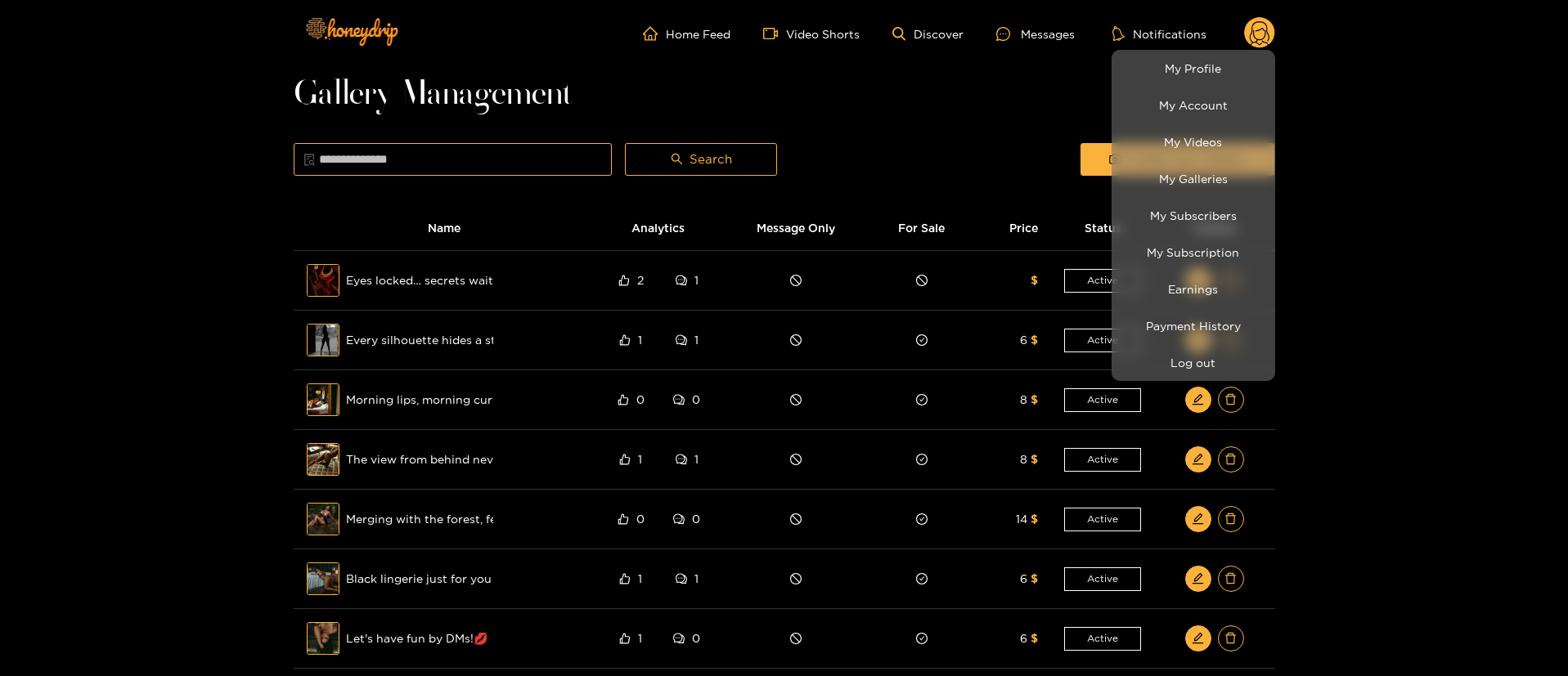
click at [1185, 378] on li "Log out" at bounding box center [1193, 362] width 163 height 37
click at [1184, 362] on button "Log out" at bounding box center [1193, 363] width 156 height 29
